Goal: Task Accomplishment & Management: Complete application form

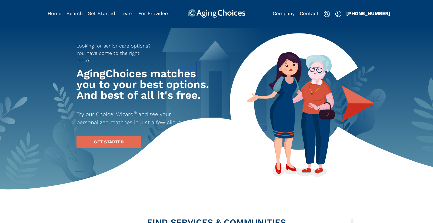
click at [333, 14] on div "Company Contact Sign In Sign Up Get Started Why AgingChoices How it Works Learn…" at bounding box center [329, 13] width 113 height 9
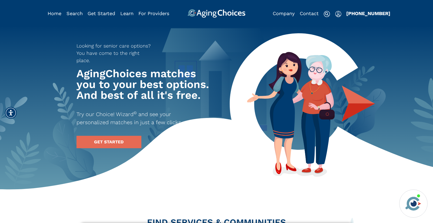
click at [338, 15] on img "Popover trigger" at bounding box center [338, 14] width 6 height 6
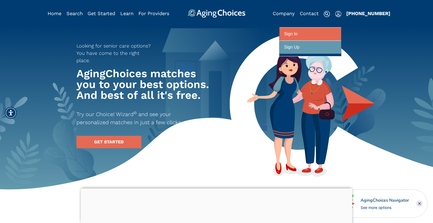
click at [330, 33] on div at bounding box center [310, 34] width 52 height 10
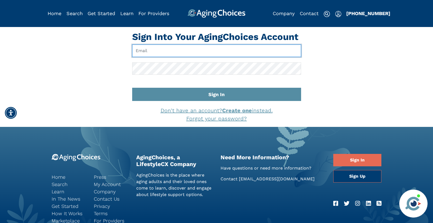
type input "[EMAIL_ADDRESS][DOMAIN_NAME]"
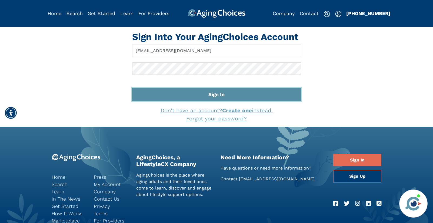
click at [221, 95] on button "Sign In" at bounding box center [216, 94] width 169 height 13
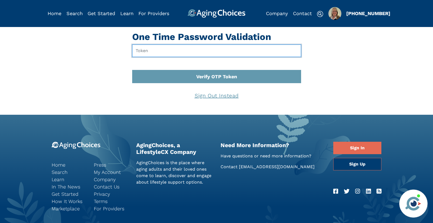
click at [151, 50] on input "text" at bounding box center [216, 51] width 169 height 12
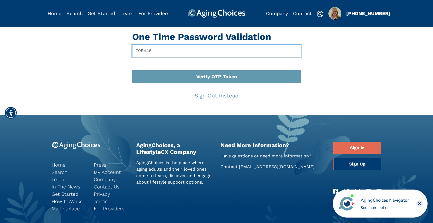
type input "709446"
click at [132, 70] on button "Verify OTP Token" at bounding box center [216, 76] width 169 height 13
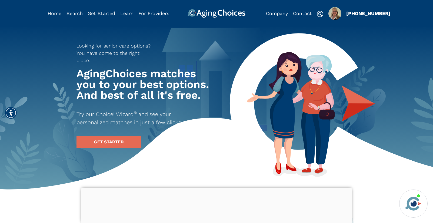
click at [218, 188] on div at bounding box center [217, 188] width 272 height 0
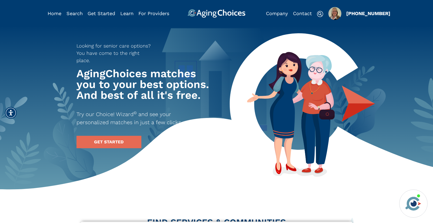
click at [216, 222] on div at bounding box center [217, 222] width 272 height 0
click at [333, 13] on img "Popover trigger" at bounding box center [335, 13] width 13 height 13
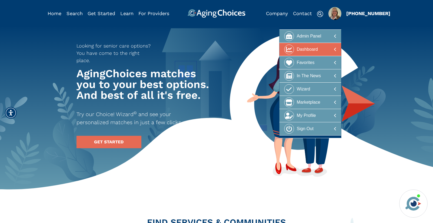
click at [298, 49] on div "Dashboard" at bounding box center [307, 50] width 21 height 10
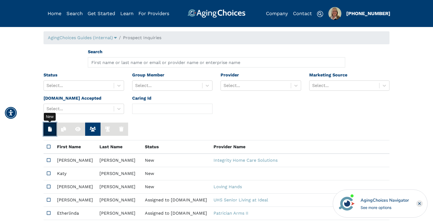
click at [47, 126] on button "button" at bounding box center [50, 129] width 13 height 13
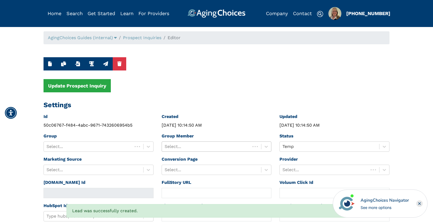
click at [230, 147] on div at bounding box center [206, 147] width 83 height 8
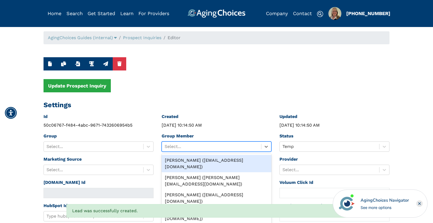
click at [220, 161] on div "[PERSON_NAME] ([EMAIL_ADDRESS][DOMAIN_NAME])" at bounding box center [217, 163] width 110 height 17
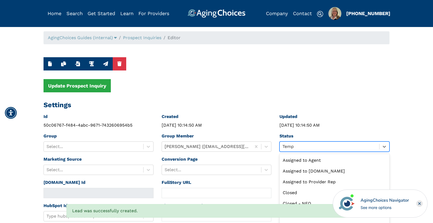
scroll to position [12, 0]
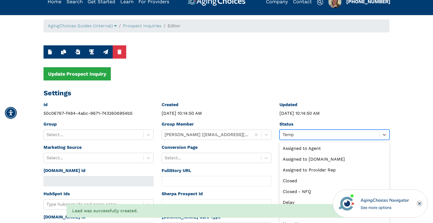
click at [303, 140] on div "option Temp selected, 11 of 13. 13 results available. Use Up and Down to choose…" at bounding box center [335, 135] width 110 height 10
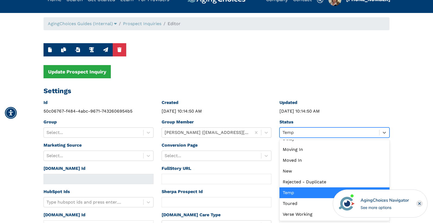
scroll to position [0, 0]
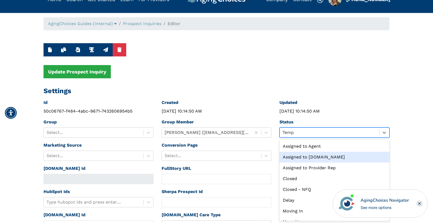
click at [306, 158] on div "Assigned to [DOMAIN_NAME]" at bounding box center [335, 157] width 110 height 11
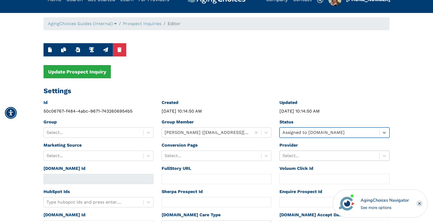
click at [306, 157] on div "Select..." at bounding box center [335, 156] width 110 height 10
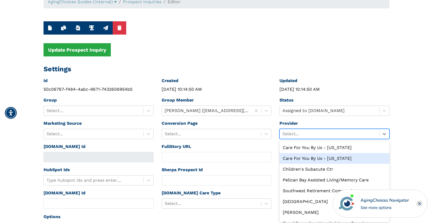
scroll to position [37, 0]
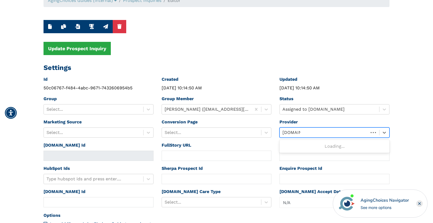
type input "[DOMAIN_NAME]"
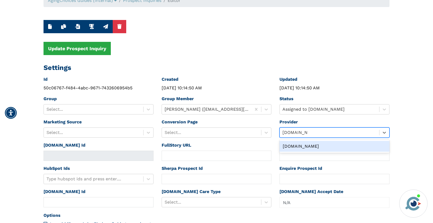
click at [310, 147] on div "[DOMAIN_NAME]" at bounding box center [335, 146] width 110 height 11
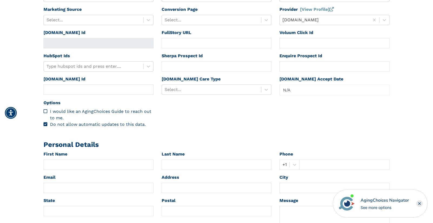
scroll to position [165, 0]
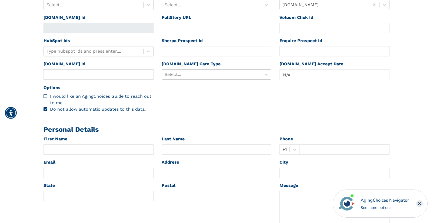
click at [419, 204] on icon "Close" at bounding box center [420, 204] width 2 height 2
click at [201, 73] on div at bounding box center [212, 75] width 94 height 8
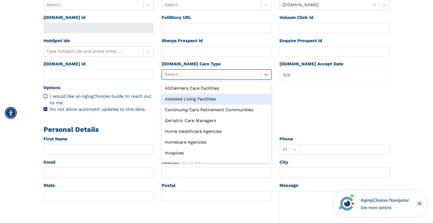
click at [201, 97] on div "Assisted Living Facilities" at bounding box center [217, 99] width 110 height 11
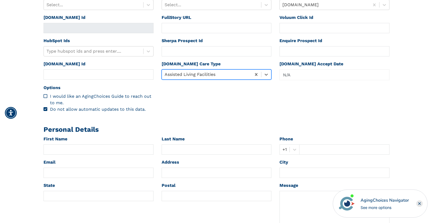
click at [420, 203] on rect "Close" at bounding box center [419, 204] width 6 height 6
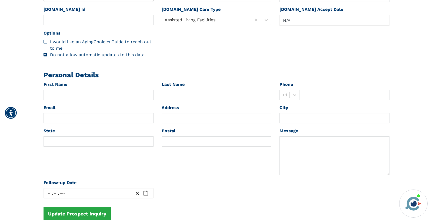
scroll to position [227, 0]
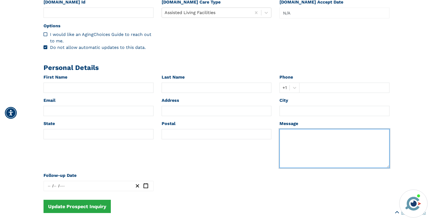
click at [305, 150] on textarea at bounding box center [335, 148] width 110 height 39
paste textarea "Raychelle Last Name Robinson Phone +1 3139533990 Email Raychell_robinson@hotmai…"
click at [291, 135] on textarea "Raychelle Last Name Robinson Phone +1 3139533990 Email Raychell_robinson@hotmai…" at bounding box center [335, 148] width 110 height 39
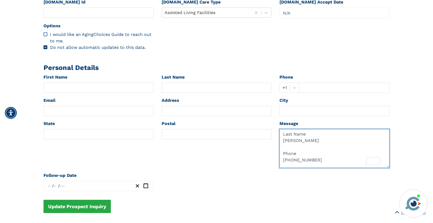
type textarea "Last Name Robinson Phone +1 3139533990 Email Raychell_robinson@hotmail.com Zip …"
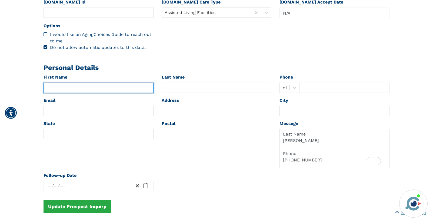
click at [62, 86] on input "text" at bounding box center [99, 88] width 110 height 10
paste input "[PERSON_NAME]"
type input "[PERSON_NAME]"
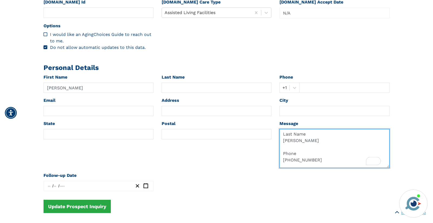
click at [290, 153] on textarea "Last Name Robinson Phone +1 3139533990 Email Raychell_robinson@hotmail.com Zip …" at bounding box center [335, 148] width 110 height 39
type textarea "Last Name Phone +1 3139533990 Email Raychell_robinson@hotmail.com Zip code 3801…"
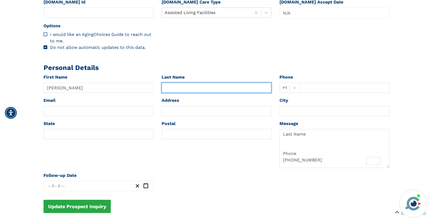
click at [204, 87] on input "text" at bounding box center [217, 88] width 110 height 10
paste input "[PERSON_NAME]"
type input "[PERSON_NAME]"
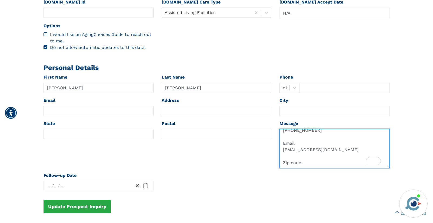
click at [297, 143] on textarea "Last Name Phone +1 3139533990 Email Raychell_robinson@hotmail.com Zip code 3801…" at bounding box center [335, 148] width 110 height 39
type textarea "Last Name Phone +1 Email Raychell_robinson@hotmail.com Zip code 38016 Message/L…"
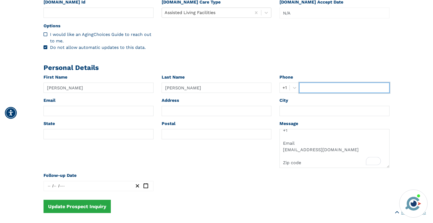
click at [306, 91] on input "text" at bounding box center [344, 88] width 90 height 10
paste input "3139533990"
type input "3139533990"
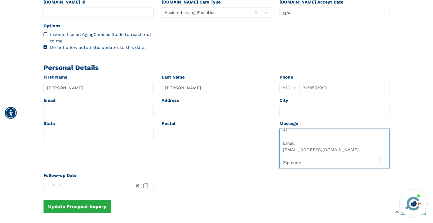
click at [297, 162] on textarea "Last Name Phone +1 Email Raychell_robinson@hotmail.com Zip code 38016 Message/L…" at bounding box center [335, 148] width 110 height 39
drag, startPoint x: 297, startPoint y: 162, endPoint x: 344, endPoint y: 164, distance: 46.8
click at [344, 164] on textarea "Last Name Phone +1 Email Raychell_robinson@hotmail.com Zip code 38016 Message/L…" at bounding box center [335, 148] width 110 height 39
type textarea "Last Name Phone +1 Email Zip code 38016 Message/Level of care requested? Belove…"
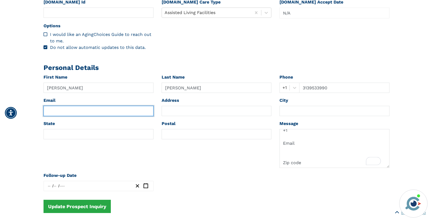
click at [62, 111] on input "text" at bounding box center [99, 111] width 110 height 10
paste input "Raychell_robinson@hotmail.com"
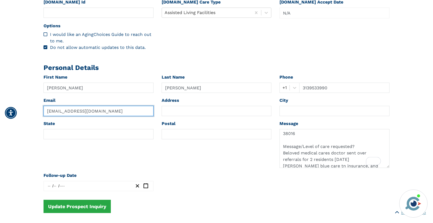
type input "Raychell_robinson@hotmail.com"
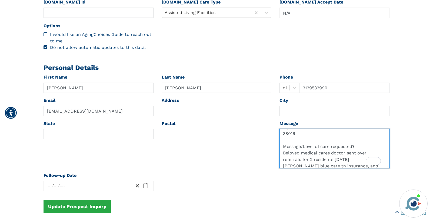
click at [286, 147] on textarea "Last Name Phone +1 Email Zip code 38016 Message/Level of care requested? Belove…" at bounding box center [335, 148] width 110 height 39
type textarea "Last Name Phone +1 Email Zip code Message/Level of care requested? Beloved medi…"
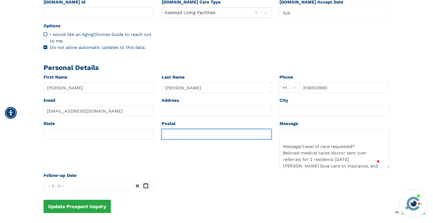
click at [184, 136] on input "text" at bounding box center [217, 134] width 110 height 10
paste input "38016"
type input "38016"
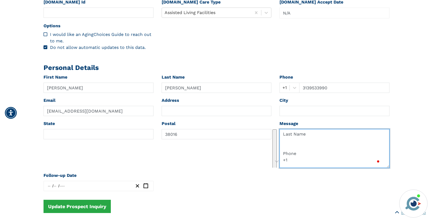
drag, startPoint x: 283, startPoint y: 160, endPoint x: 283, endPoint y: 127, distance: 33.0
click at [283, 127] on div "Message Last Name Phone +1 Email Zip code Message/Level of care requested? Belo…" at bounding box center [335, 145] width 110 height 48
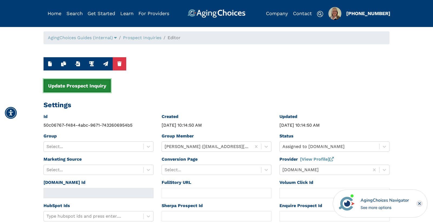
click at [90, 85] on button "Update Prospect Inquiry" at bounding box center [77, 85] width 67 height 13
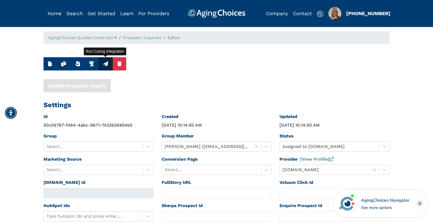
type textarea "Message/Level of care requested? Beloved medical cares doctor sent over referra…"
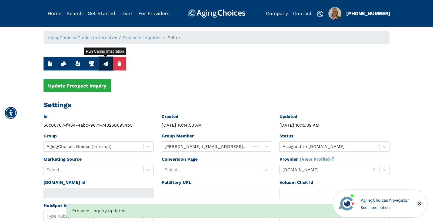
click at [106, 65] on icon "button" at bounding box center [105, 63] width 5 height 5
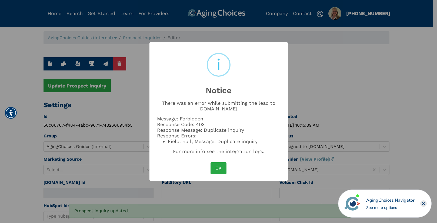
drag, startPoint x: 217, startPoint y: 167, endPoint x: 278, endPoint y: 158, distance: 61.2
click at [217, 167] on button "OK" at bounding box center [219, 169] width 16 height 12
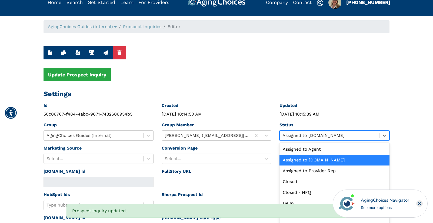
click at [299, 141] on div "option Assigned to Caring.com selected, 2 of 13. 13 results available. Use Up a…" at bounding box center [335, 136] width 110 height 10
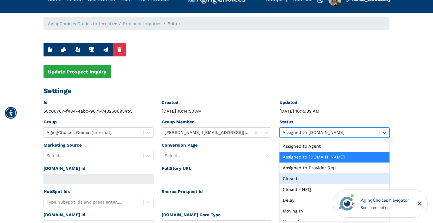
click at [294, 177] on div "Closed" at bounding box center [335, 179] width 110 height 11
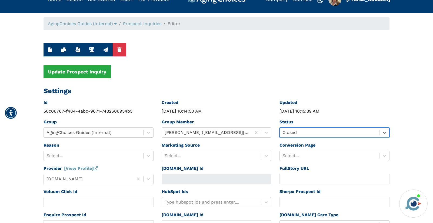
click at [297, 128] on div "Closed" at bounding box center [330, 133] width 100 height 10
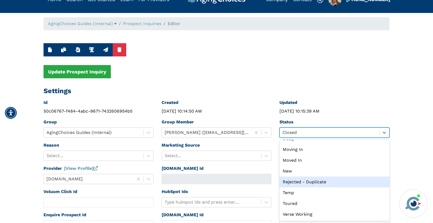
click at [308, 182] on div "Rejected - Duplicate" at bounding box center [335, 182] width 110 height 11
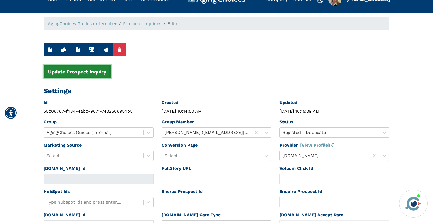
click at [81, 72] on button "Update Prospect Inquiry" at bounding box center [77, 71] width 67 height 13
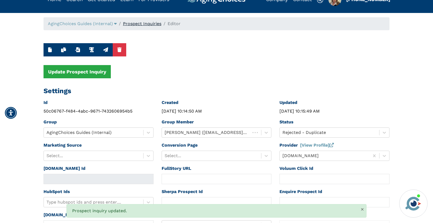
click at [145, 23] on link "Prospect Inquiries" at bounding box center [142, 23] width 38 height 5
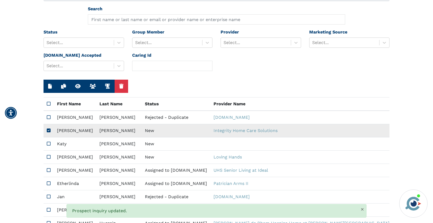
click at [145, 132] on td "New" at bounding box center [176, 130] width 69 height 13
type input "https://app.fullstory.com/ui/KWY46/session/c1e04af1-0d50-4723-9259-e00155ff58d1…"
type input "[PERSON_NAME]"
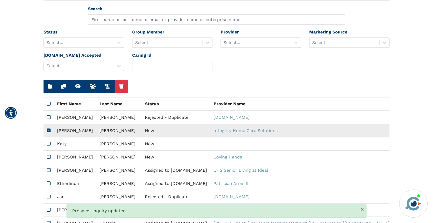
type input "9784209976"
type input "StevenG.Cordeiro@gmail.com"
type textarea "Please contact me with your pricing."
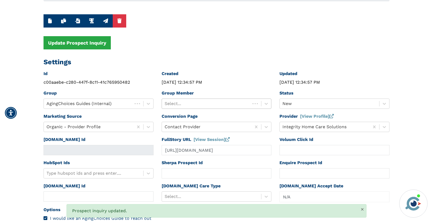
click at [196, 105] on div at bounding box center [206, 104] width 83 height 8
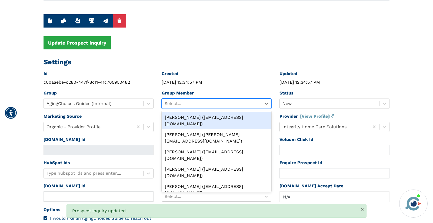
drag, startPoint x: 196, startPoint y: 117, endPoint x: 281, endPoint y: 110, distance: 84.6
click at [197, 117] on div "[PERSON_NAME] ([EMAIL_ADDRESS][DOMAIN_NAME])" at bounding box center [217, 120] width 110 height 17
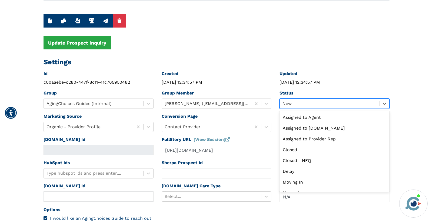
click at [299, 103] on div at bounding box center [330, 104] width 94 height 8
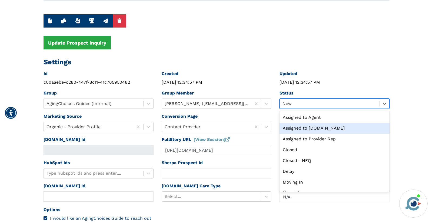
click at [300, 128] on div "Assigned to [DOMAIN_NAME]" at bounding box center [335, 128] width 110 height 11
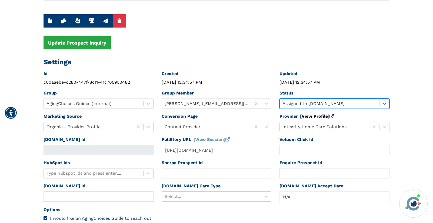
click at [316, 117] on link "[View Profile]" at bounding box center [317, 116] width 34 height 5
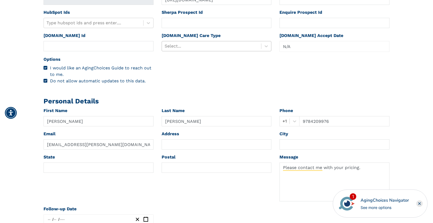
click at [199, 47] on div at bounding box center [212, 46] width 94 height 8
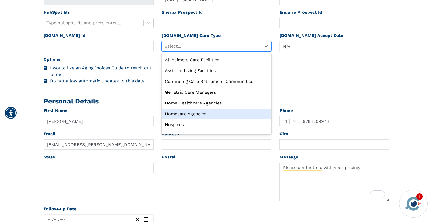
click at [186, 112] on div "Homecare Agencies" at bounding box center [217, 114] width 110 height 11
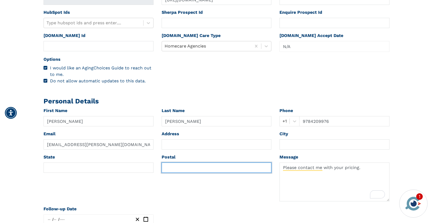
click at [170, 168] on input "text" at bounding box center [217, 168] width 110 height 10
paste input "01876"
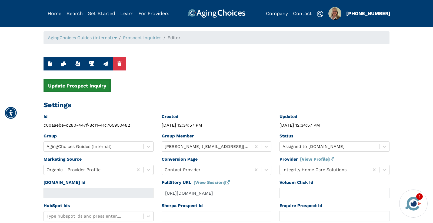
type input "01876"
click at [87, 87] on button "Update Prospect Inquiry" at bounding box center [77, 85] width 67 height 13
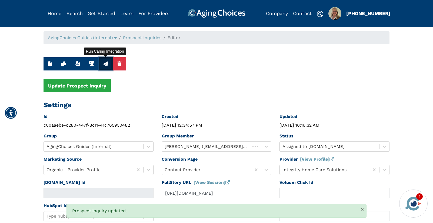
click at [105, 62] on icon "button" at bounding box center [105, 63] width 5 height 5
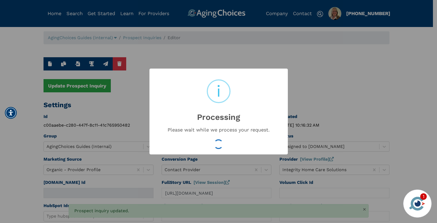
type input "16558803"
type input "Aug 25, 2025 10:16:33 AM"
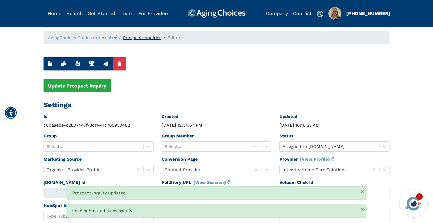
click at [149, 37] on link "Prospect Inquiries" at bounding box center [142, 37] width 38 height 5
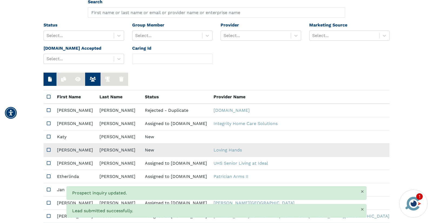
scroll to position [50, 0]
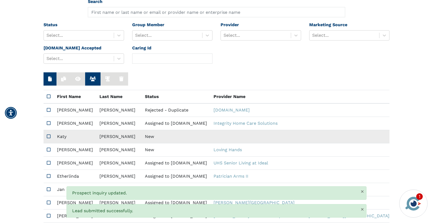
click at [154, 135] on td "New" at bounding box center [176, 136] width 69 height 13
type input "N/A"
type input "Katy"
type input "[PERSON_NAME]"
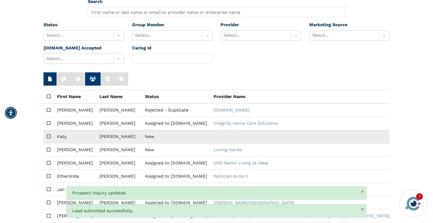
type input "6142662377"
type input "kacerra@gmail.com"
type input "43026"
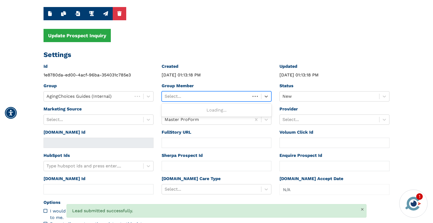
click at [227, 96] on div at bounding box center [206, 97] width 83 height 8
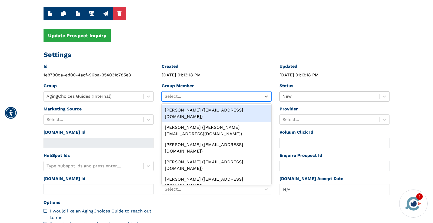
drag, startPoint x: 226, startPoint y: 108, endPoint x: 287, endPoint y: 97, distance: 62.3
click at [226, 108] on div "[PERSON_NAME] ([EMAIL_ADDRESS][DOMAIN_NAME])" at bounding box center [217, 113] width 110 height 17
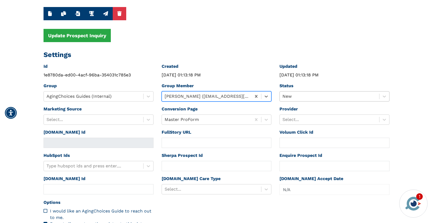
click at [295, 96] on div at bounding box center [330, 97] width 94 height 8
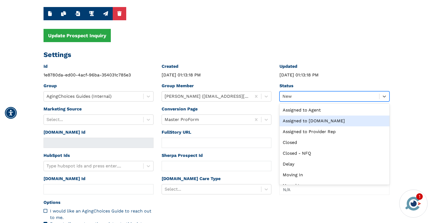
click at [312, 120] on div "Assigned to [DOMAIN_NAME]" at bounding box center [335, 121] width 110 height 11
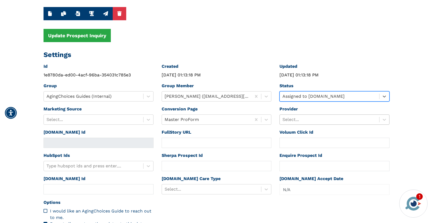
click at [311, 118] on div at bounding box center [330, 120] width 94 height 8
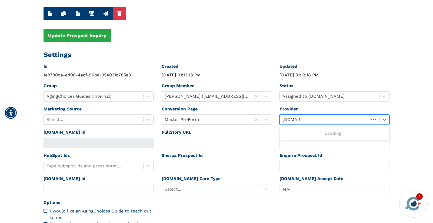
type input "[DOMAIN_NAME]"
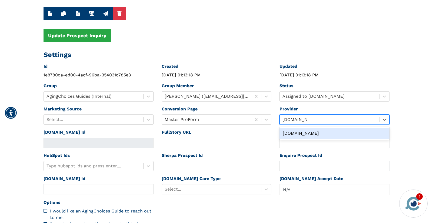
click at [302, 131] on div "[DOMAIN_NAME]" at bounding box center [335, 133] width 110 height 11
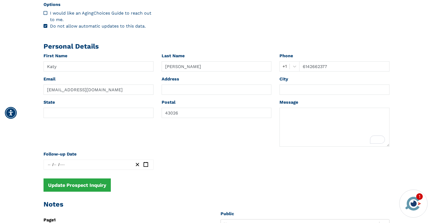
scroll to position [116, 0]
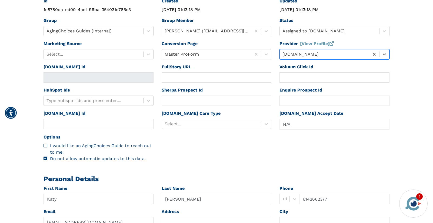
click at [186, 123] on div at bounding box center [212, 124] width 94 height 8
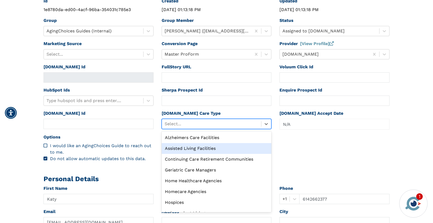
click at [181, 147] on div "Assisted Living Facilities" at bounding box center [217, 148] width 110 height 11
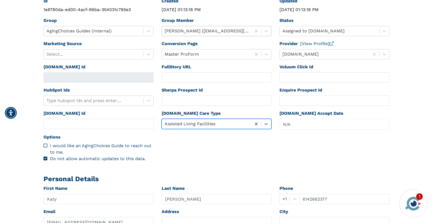
scroll to position [0, 0]
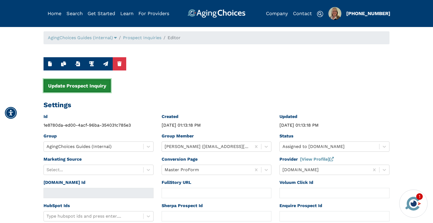
click at [97, 88] on button "Update Prospect Inquiry" at bounding box center [77, 85] width 67 height 13
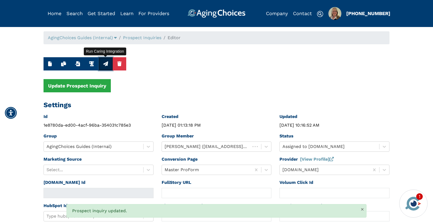
click at [105, 65] on icon "button" at bounding box center [105, 63] width 5 height 5
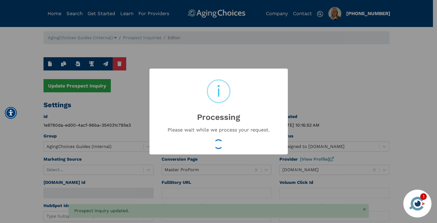
type input "16558806"
type input "Aug 25, 2025 10:16:55 AM"
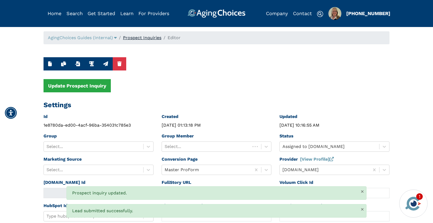
click at [156, 39] on link "Prospect Inquiries" at bounding box center [142, 37] width 38 height 5
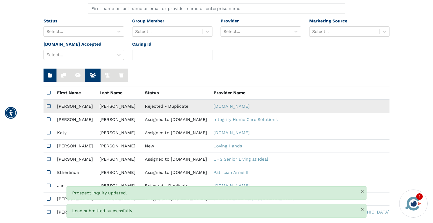
scroll to position [57, 0]
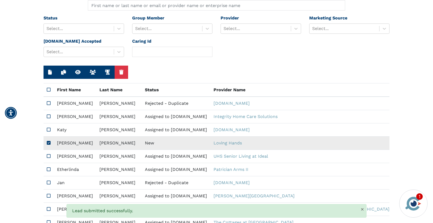
click at [147, 146] on td "New" at bounding box center [176, 143] width 69 height 13
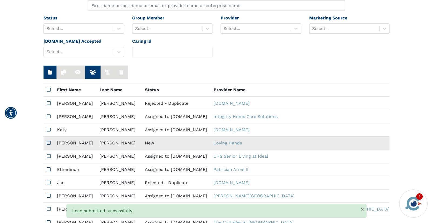
click at [147, 146] on td "New" at bounding box center [176, 143] width 69 height 13
type input "https://app.fullstory.com/ui/KWY46/session/e0bbff0b-cb17-488b-99db-90fd0a823da6…"
type input "N/A"
type input "[PERSON_NAME]"
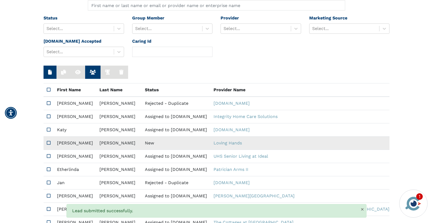
type input "7193554055"
type input "jennann20@hotmail.com"
type textarea "I’m looking for in home service to assist with thickened and overgrown toenails."
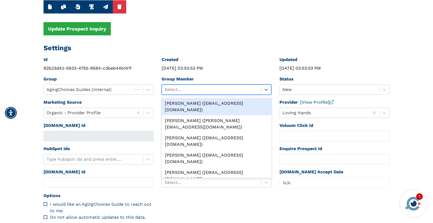
click at [210, 91] on div at bounding box center [212, 90] width 94 height 8
click at [209, 102] on div "[PERSON_NAME] ([EMAIL_ADDRESS][DOMAIN_NAME])" at bounding box center [217, 106] width 110 height 17
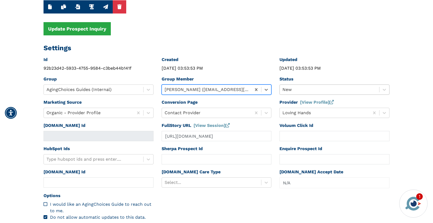
click at [304, 90] on div at bounding box center [330, 90] width 94 height 8
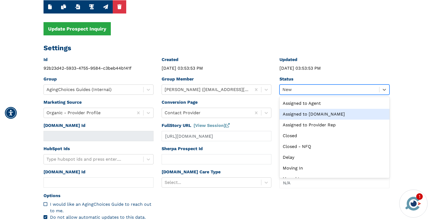
click at [312, 113] on div "Assigned to [DOMAIN_NAME]" at bounding box center [335, 114] width 110 height 11
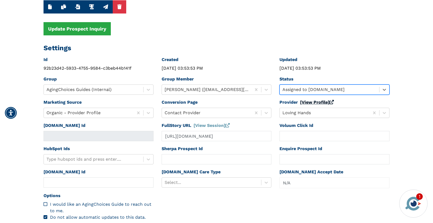
click at [312, 102] on link "[View Profile]" at bounding box center [317, 102] width 34 height 5
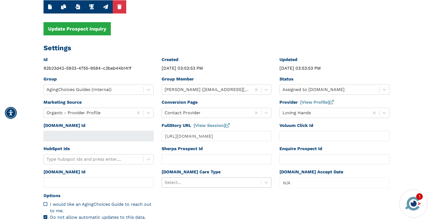
click at [180, 185] on div "Select..." at bounding box center [217, 183] width 110 height 10
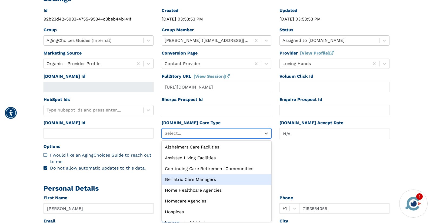
scroll to position [107, 0]
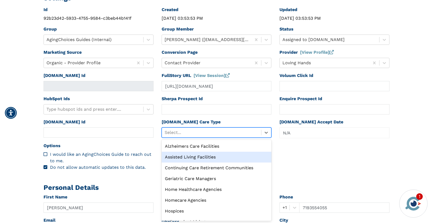
click at [194, 157] on div "Assisted Living Facilities" at bounding box center [217, 157] width 110 height 11
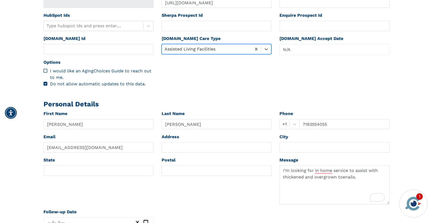
scroll to position [286, 0]
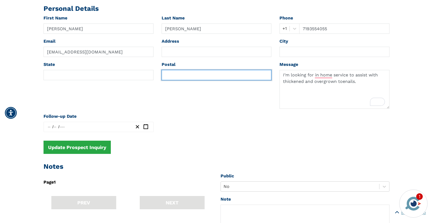
click at [181, 75] on input "text" at bounding box center [217, 75] width 110 height 10
paste input "80222"
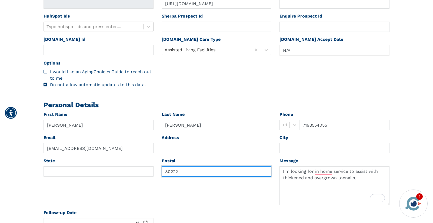
scroll to position [169, 0]
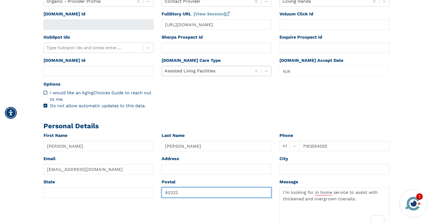
type input "80222"
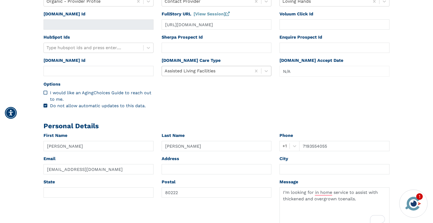
click at [213, 71] on div at bounding box center [207, 71] width 84 height 8
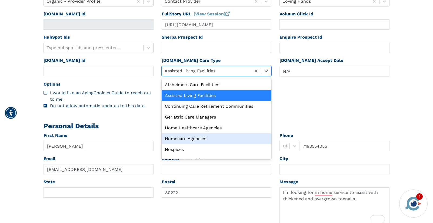
click at [199, 137] on div "Homecare Agencies" at bounding box center [217, 139] width 110 height 11
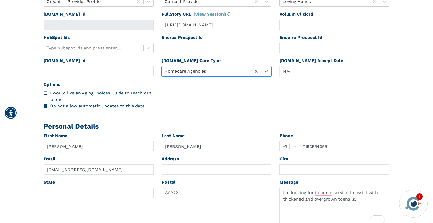
scroll to position [0, 0]
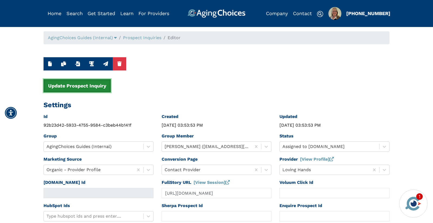
click at [98, 87] on button "Update Prospect Inquiry" at bounding box center [77, 85] width 67 height 13
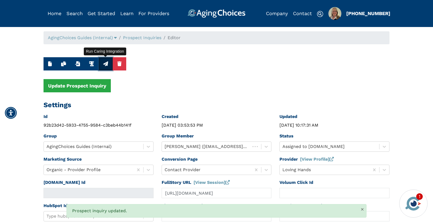
click at [104, 64] on icon "button" at bounding box center [105, 63] width 5 height 5
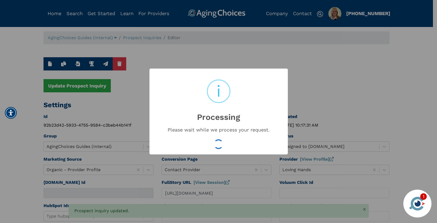
type input "16558809"
type input "Aug 25, 2025 10:17:33 AM"
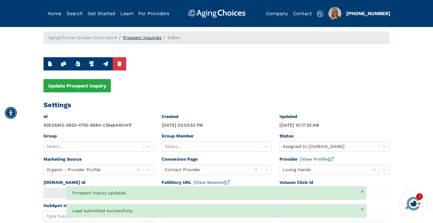
click at [150, 38] on link "Prospect Inquiries" at bounding box center [142, 37] width 38 height 5
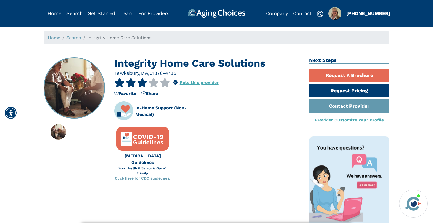
click at [159, 73] on div "01876-4735" at bounding box center [163, 73] width 27 height 7
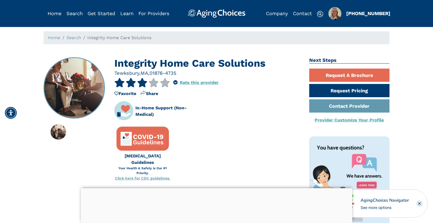
click at [216, 188] on div at bounding box center [217, 188] width 272 height 0
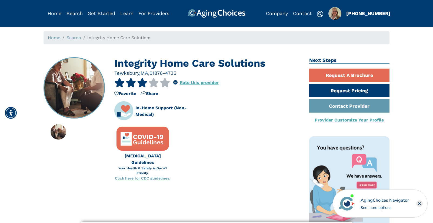
click at [216, 222] on div at bounding box center [217, 222] width 272 height 0
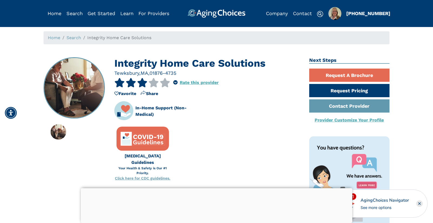
click at [219, 188] on div at bounding box center [217, 188] width 272 height 0
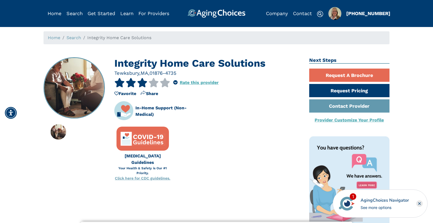
click at [157, 72] on div "01876-4735" at bounding box center [163, 73] width 27 height 7
copy div "01876"
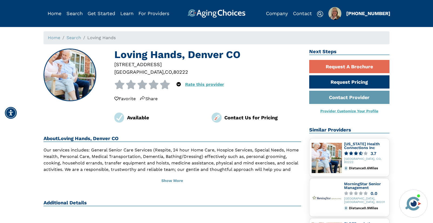
click at [173, 72] on div "80222" at bounding box center [180, 71] width 15 height 7
copy div "80222"
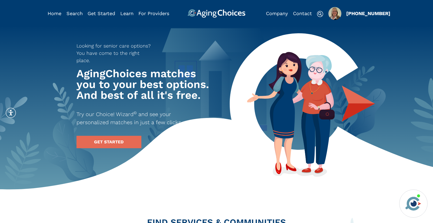
click at [338, 13] on img "Popover trigger" at bounding box center [335, 13] width 13 height 13
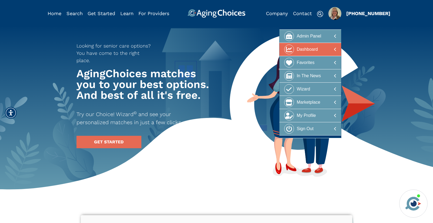
click at [317, 51] on div "Dashboard" at bounding box center [307, 50] width 21 height 10
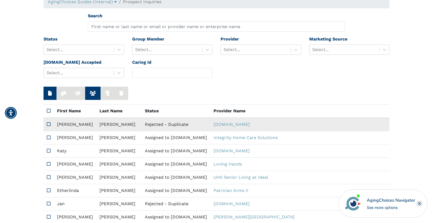
scroll to position [39, 0]
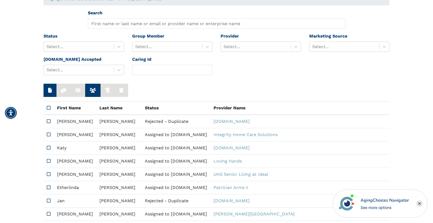
click at [419, 203] on icon "Close" at bounding box center [420, 204] width 2 height 2
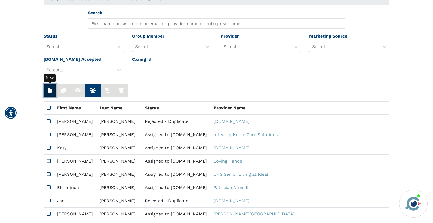
click at [50, 91] on icon "button" at bounding box center [50, 90] width 4 height 5
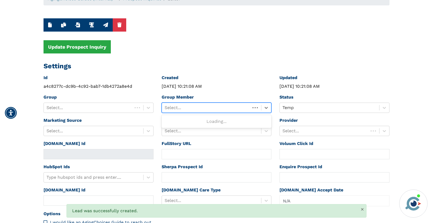
click at [192, 108] on div at bounding box center [206, 108] width 83 height 8
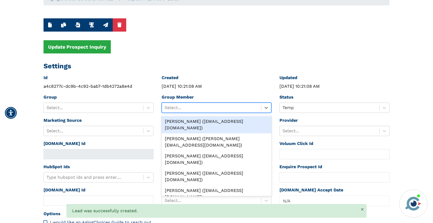
drag, startPoint x: 195, startPoint y: 120, endPoint x: 232, endPoint y: 113, distance: 38.0
click at [196, 120] on div "[PERSON_NAME] ([EMAIL_ADDRESS][DOMAIN_NAME])" at bounding box center [217, 124] width 110 height 17
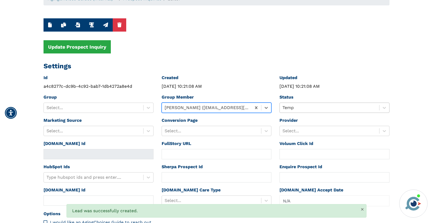
click at [296, 107] on div at bounding box center [330, 108] width 94 height 8
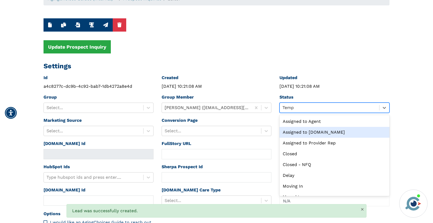
click at [310, 133] on div "Assigned to [DOMAIN_NAME]" at bounding box center [335, 132] width 110 height 11
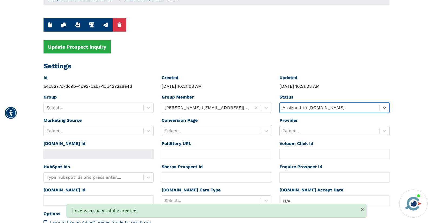
click at [306, 131] on div at bounding box center [330, 131] width 94 height 8
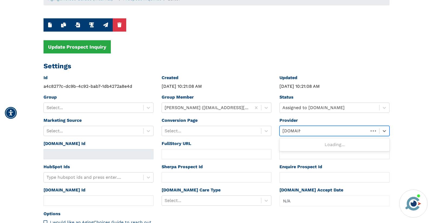
type input "[DOMAIN_NAME]"
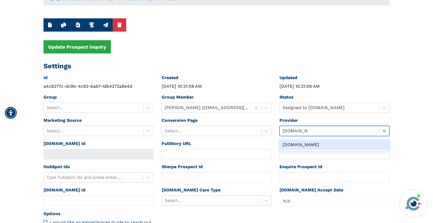
click at [295, 145] on div "[DOMAIN_NAME]" at bounding box center [335, 145] width 110 height 11
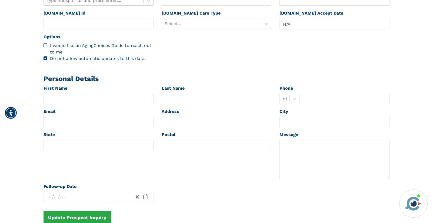
scroll to position [221, 0]
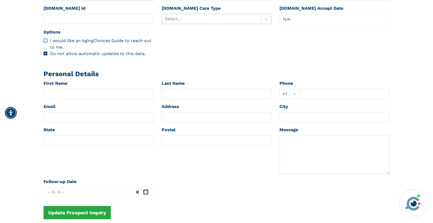
click at [190, 17] on div at bounding box center [212, 19] width 94 height 8
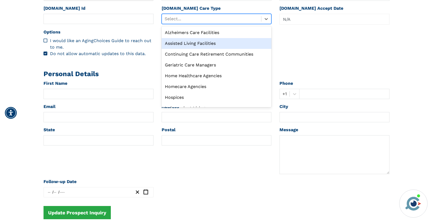
click at [192, 43] on div "Assisted Living Facilities" at bounding box center [217, 43] width 110 height 11
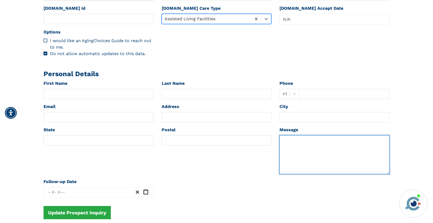
click at [296, 156] on textarea at bounding box center [335, 154] width 110 height 39
paste textarea "[PERSON_NAME] Last Name [PERSON_NAME] Phone [PHONE_NUMBER] Email [EMAIL_ADDRESS…"
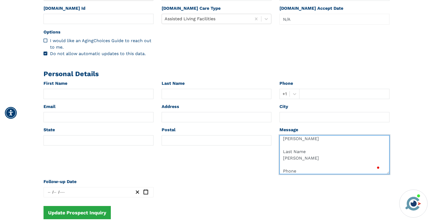
scroll to position [0, 0]
click at [289, 141] on textarea "[PERSON_NAME] Last Name [PERSON_NAME] Phone [PHONE_NUMBER] Email [EMAIL_ADDRESS…" at bounding box center [335, 154] width 110 height 39
type textarea "Last Name [PERSON_NAME] Phone [PHONE_NUMBER] Email [EMAIL_ADDRESS][PERSON_NAME]…"
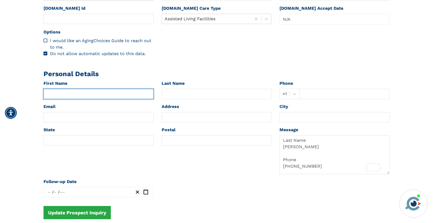
click at [86, 97] on input "text" at bounding box center [99, 94] width 110 height 10
paste input "[PERSON_NAME]"
type input "[PERSON_NAME]"
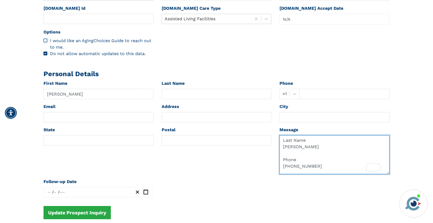
click at [287, 159] on textarea "Last Name [PERSON_NAME] Phone [PHONE_NUMBER] Email [EMAIL_ADDRESS][PERSON_NAME]…" at bounding box center [335, 154] width 110 height 39
type textarea "Last Name Phone [PHONE_NUMBER] Email [EMAIL_ADDRESS][PERSON_NAME][DOMAIN_NAME] …"
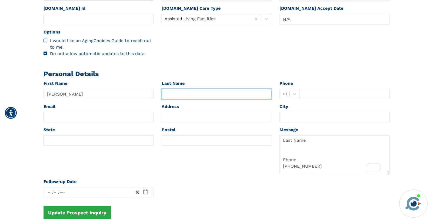
click at [185, 92] on input "text" at bounding box center [217, 94] width 110 height 10
paste input "[PERSON_NAME]"
type input "[PERSON_NAME]"
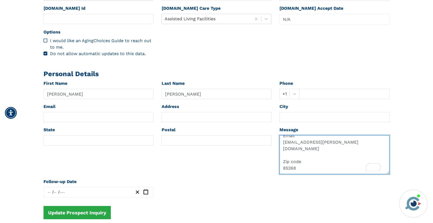
click at [302, 137] on textarea "Last Name Phone [PHONE_NUMBER] Email [EMAIL_ADDRESS][PERSON_NAME][DOMAIN_NAME] …" at bounding box center [335, 154] width 110 height 39
type textarea "Last Name Phone +1 Email [EMAIL_ADDRESS][PERSON_NAME][DOMAIN_NAME] Zip code 852…"
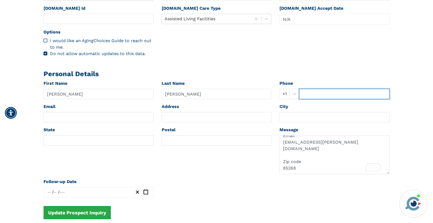
click at [307, 92] on input "text" at bounding box center [344, 94] width 90 height 10
paste input "4808095896"
type input "4808095896"
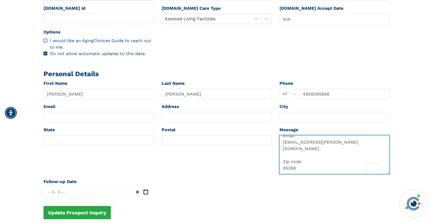
click at [291, 155] on textarea "Last Name Phone +1 Email [EMAIL_ADDRESS][PERSON_NAME][DOMAIN_NAME] Zip code 852…" at bounding box center [335, 154] width 110 height 39
drag, startPoint x: 291, startPoint y: 155, endPoint x: 310, endPoint y: 155, distance: 18.4
click at [310, 155] on textarea "Last Name Phone +1 Email [EMAIL_ADDRESS][PERSON_NAME][DOMAIN_NAME] Zip code 852…" at bounding box center [335, 154] width 110 height 39
type textarea "Last Name Phone +1 Email Zip code 85268 Message/Level of care requested? Assist…"
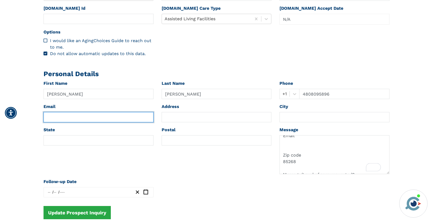
click at [52, 117] on input "text" at bounding box center [99, 117] width 110 height 10
paste input "[EMAIL_ADDRESS][PERSON_NAME][DOMAIN_NAME]"
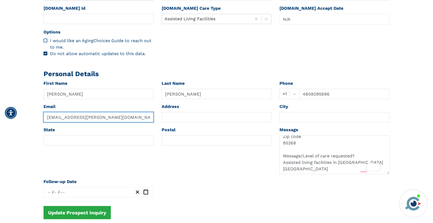
type input "[EMAIL_ADDRESS][PERSON_NAME][DOMAIN_NAME]"
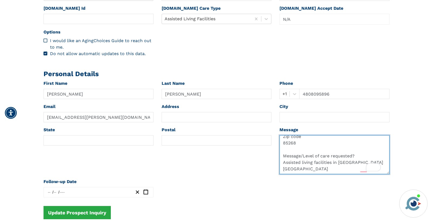
click at [289, 150] on textarea "Last Name Phone +1 Email Zip code 85268 Message/Level of care requested? Assist…" at bounding box center [335, 154] width 110 height 39
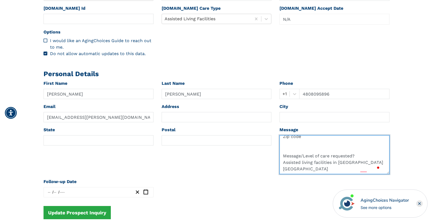
type textarea "Last Name Phone +1 Email Zip code Message/Level of care requested? Assisted liv…"
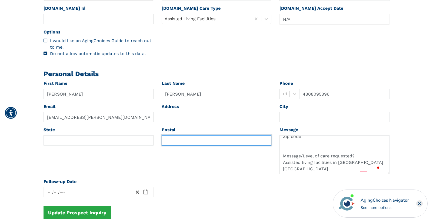
click at [171, 141] on input "text" at bounding box center [217, 140] width 110 height 10
paste input "85268"
type input "85268"
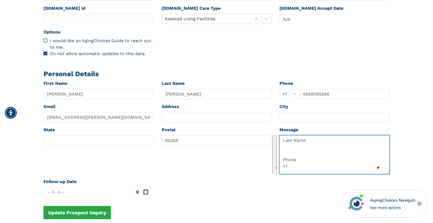
drag, startPoint x: 283, startPoint y: 163, endPoint x: 281, endPoint y: 136, distance: 27.1
click at [281, 136] on textarea "Last Name Phone +1 Email Zip code Message/Level of care requested? Assisted liv…" at bounding box center [335, 154] width 110 height 39
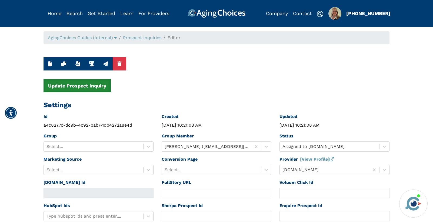
type textarea "Message/Level of care requested? Assisted living facilities in [GEOGRAPHIC_DATA…"
click at [87, 84] on button "Update Prospect Inquiry" at bounding box center [77, 85] width 67 height 13
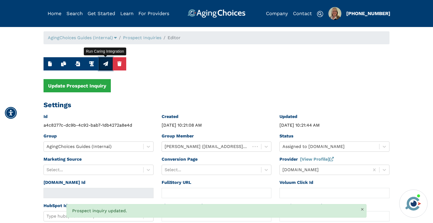
click at [106, 65] on icon "button" at bounding box center [105, 63] width 5 height 5
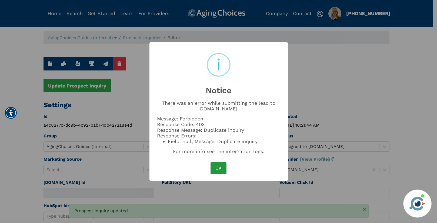
click at [223, 164] on button "OK" at bounding box center [219, 169] width 16 height 12
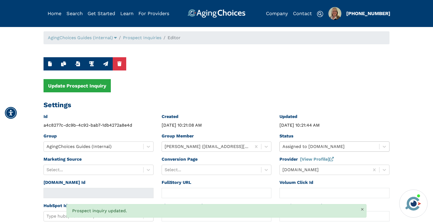
click at [313, 148] on div "Status Assigned to [DOMAIN_NAME]" at bounding box center [335, 144] width 118 height 23
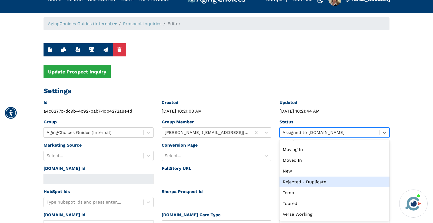
click at [304, 182] on div "Rejected - Duplicate" at bounding box center [335, 182] width 110 height 11
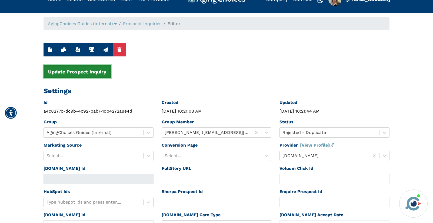
click at [68, 72] on button "Update Prospect Inquiry" at bounding box center [77, 71] width 67 height 13
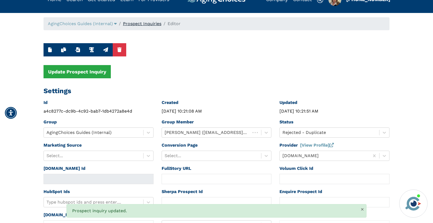
click at [153, 25] on link "Prospect Inquiries" at bounding box center [142, 23] width 38 height 5
